Goal: Find specific page/section: Find specific page/section

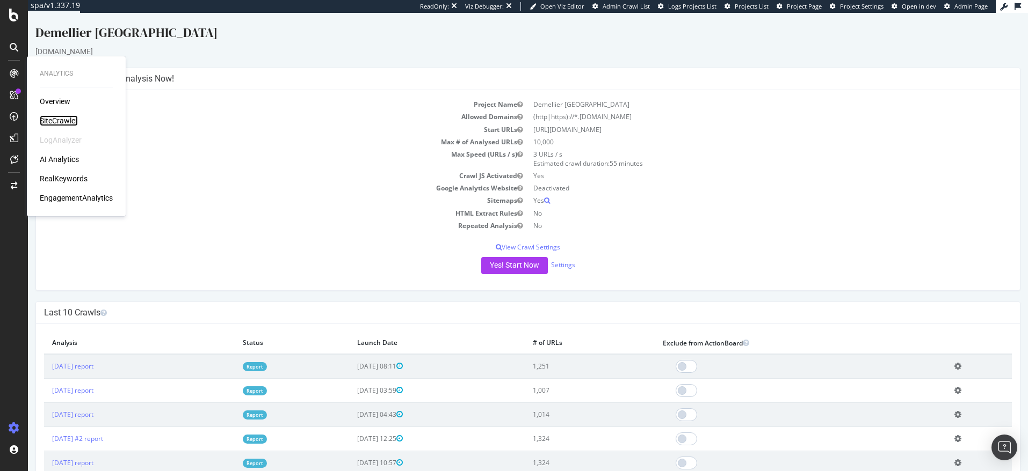
click at [54, 118] on div "SiteCrawler" at bounding box center [59, 120] width 38 height 11
